Goal: Transaction & Acquisition: Purchase product/service

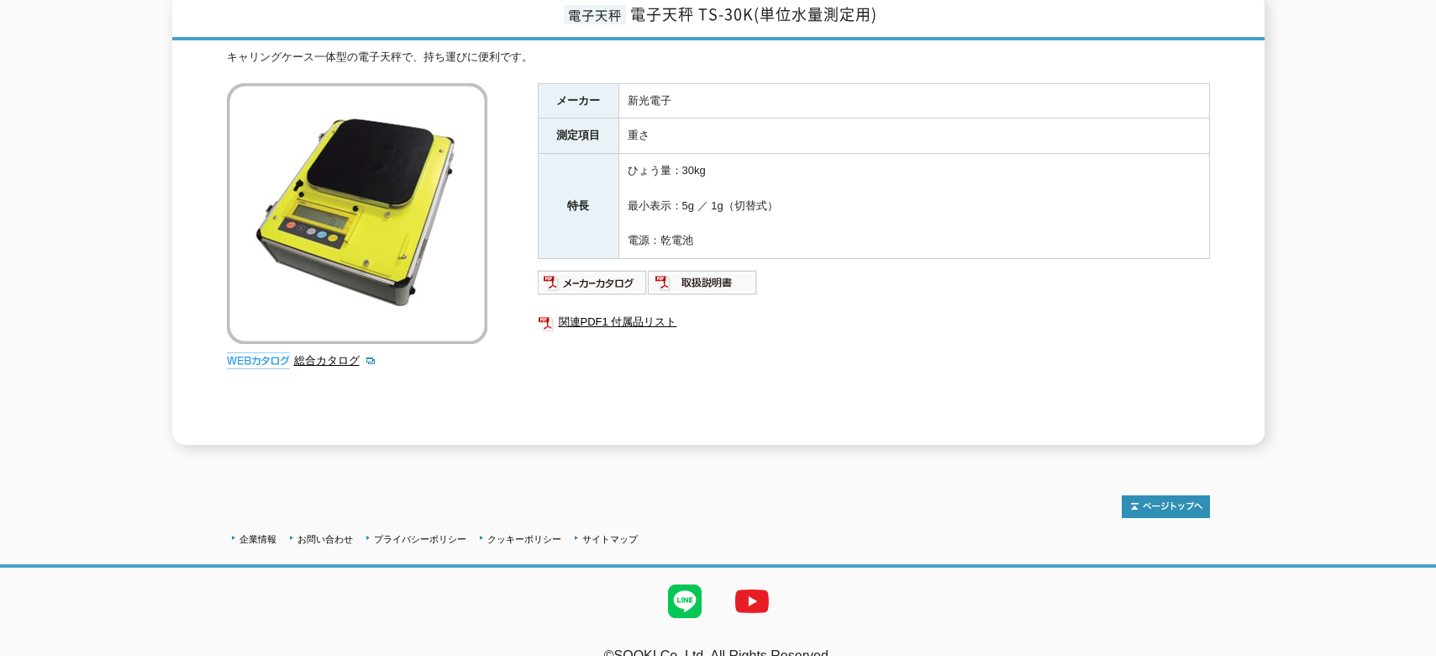
scroll to position [247, 0]
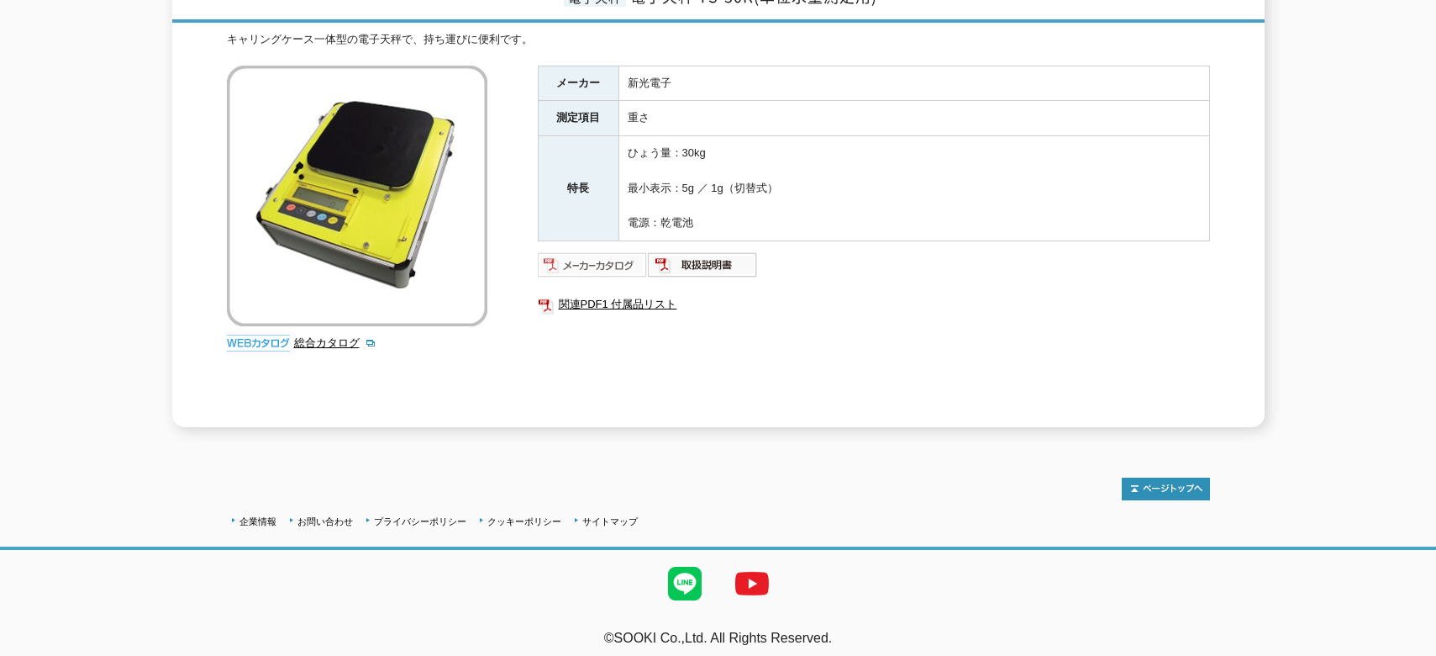
click at [635, 258] on img at bounding box center [593, 264] width 110 height 27
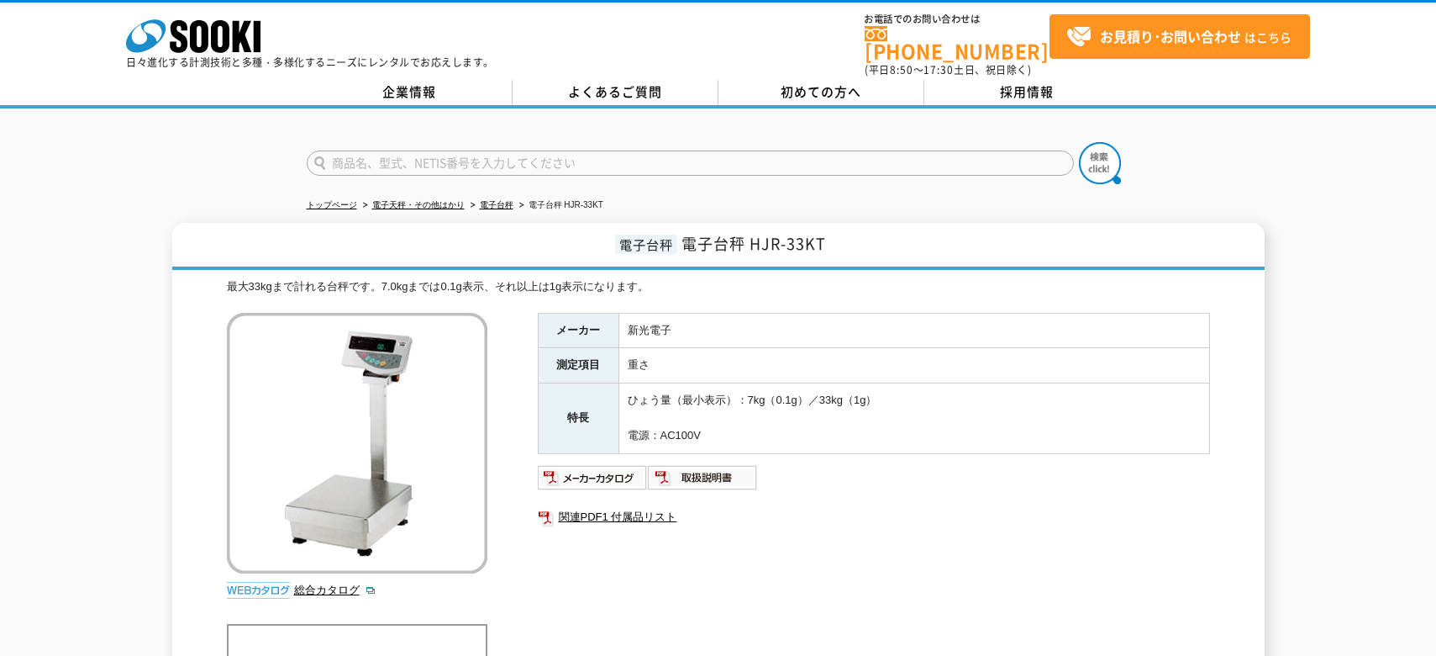
drag, startPoint x: 700, startPoint y: 600, endPoint x: 753, endPoint y: 588, distance: 54.2
click at [701, 601] on div "メーカー 新光電子 測定項目 重さ 特長 ひょう量（最小表示）：7kg（0.1g）／33kg（1g） 電源：AC100V 関連PDF1 付属品リスト" at bounding box center [874, 493] width 672 height 361
click at [614, 465] on img at bounding box center [593, 477] width 110 height 27
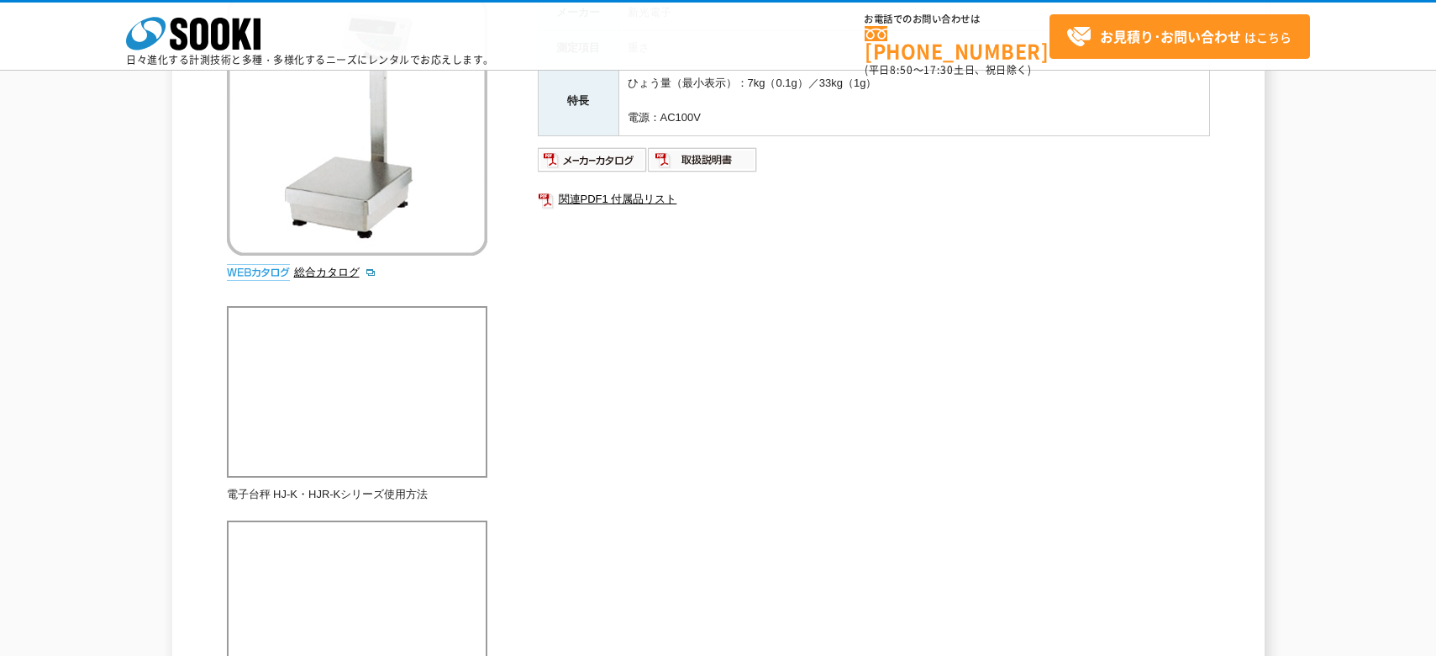
scroll to position [252, 0]
